Goal: Find specific page/section

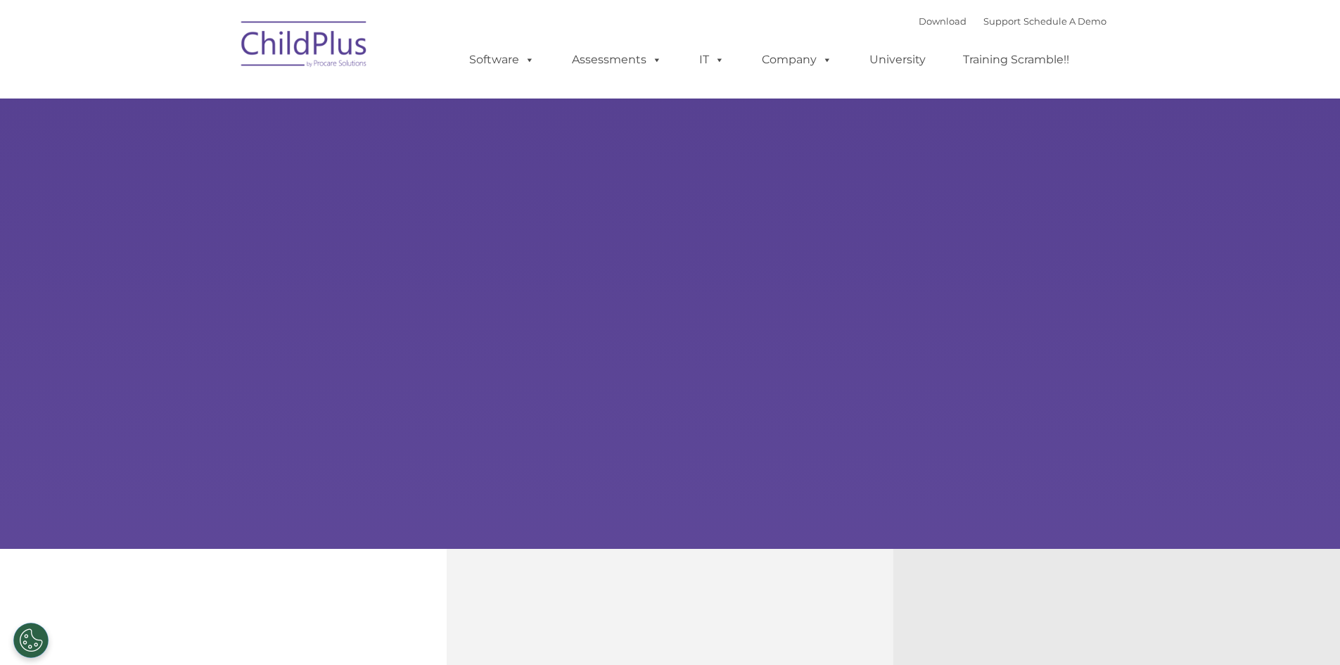
select select "MEDIUM"
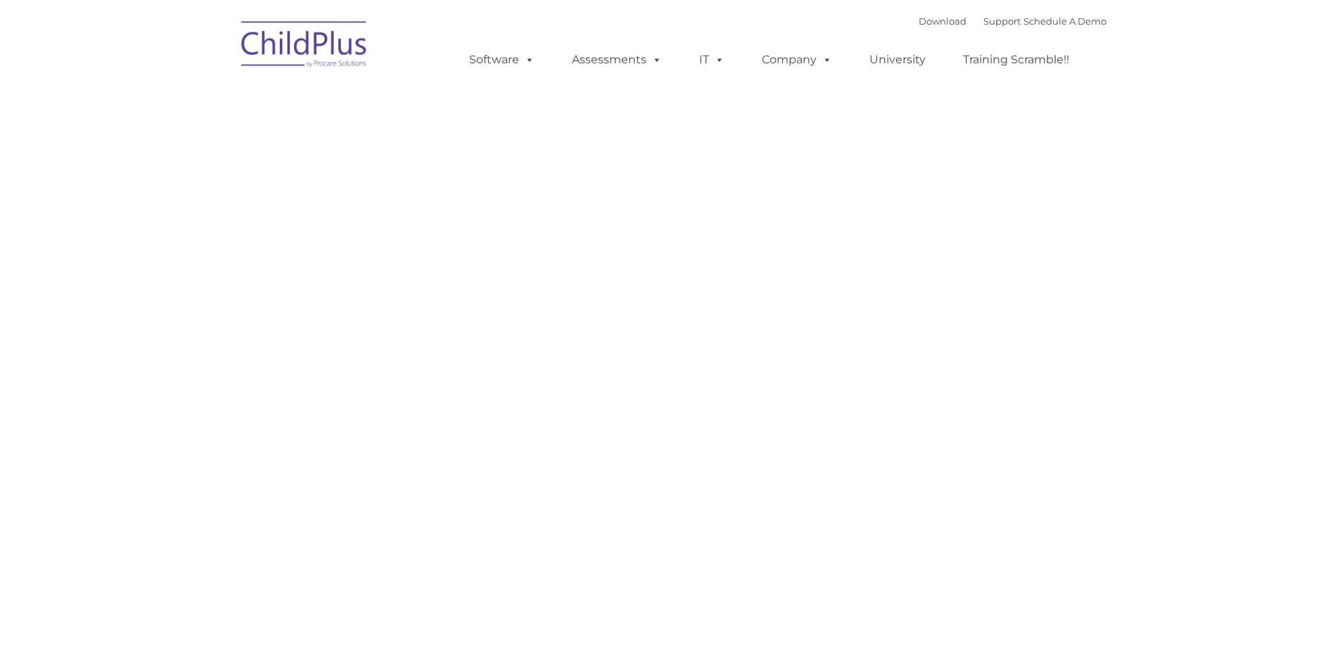
type input ""
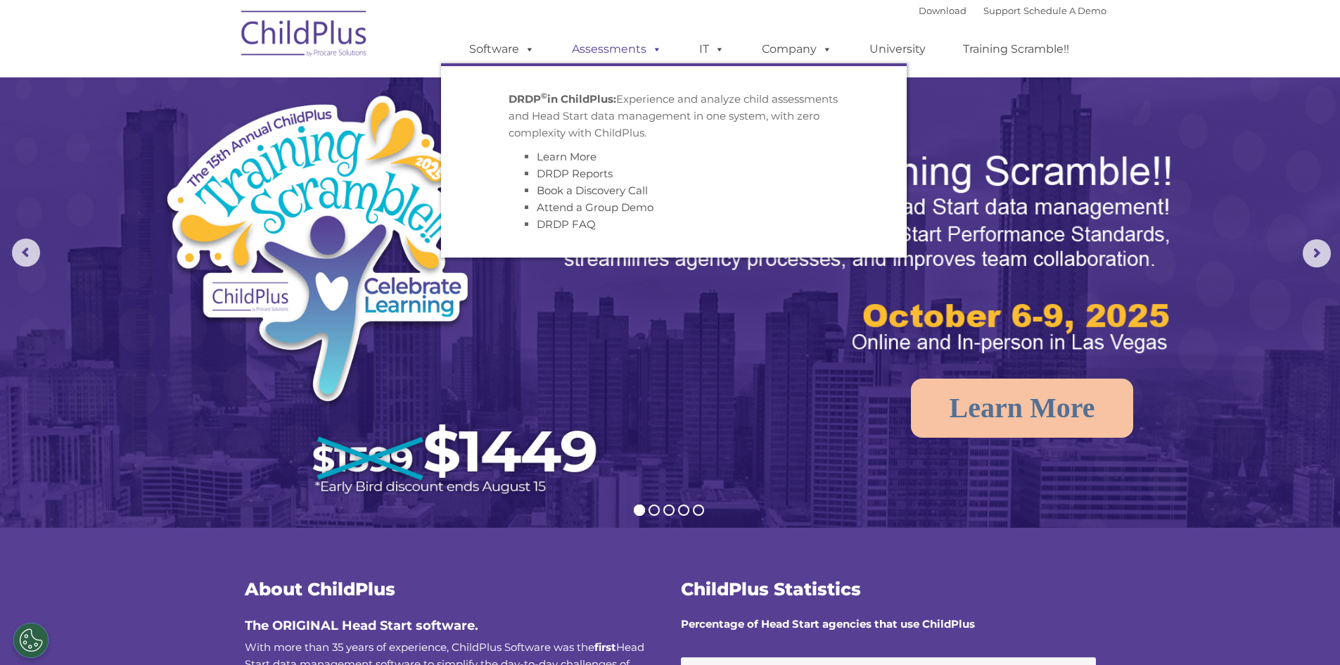
click at [659, 49] on span at bounding box center [654, 48] width 15 height 13
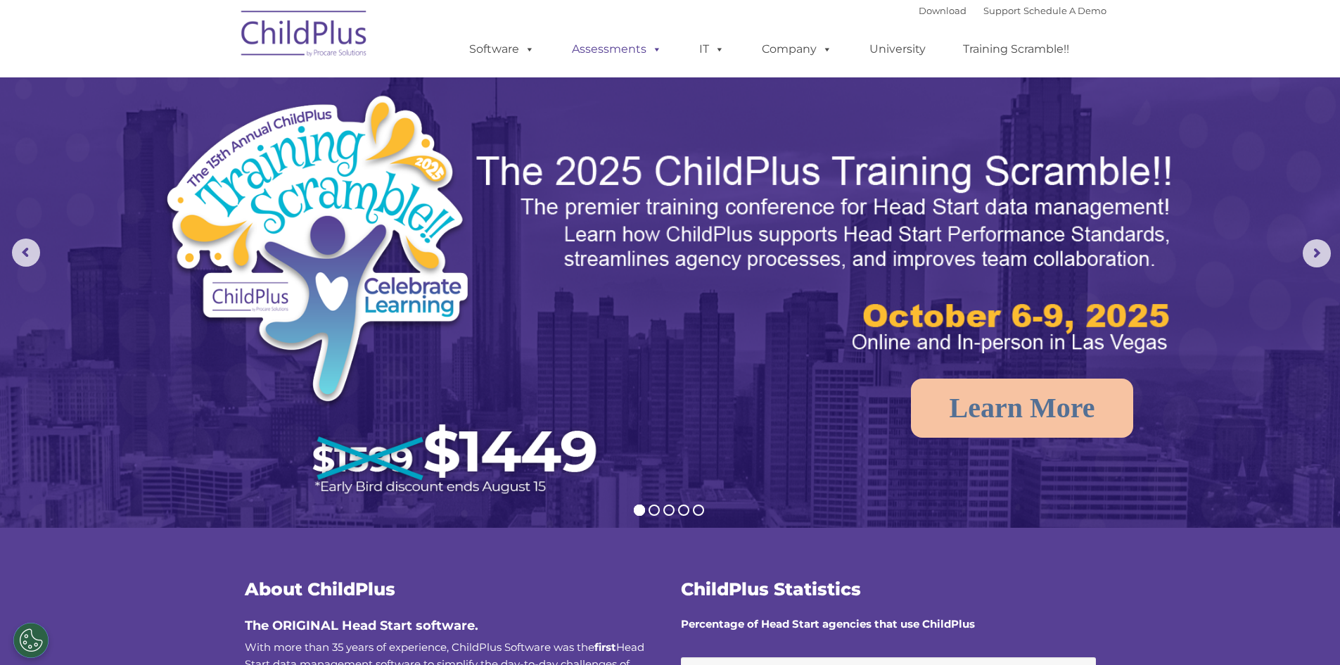
click at [659, 49] on span at bounding box center [654, 48] width 15 height 13
